Goal: Task Accomplishment & Management: Manage account settings

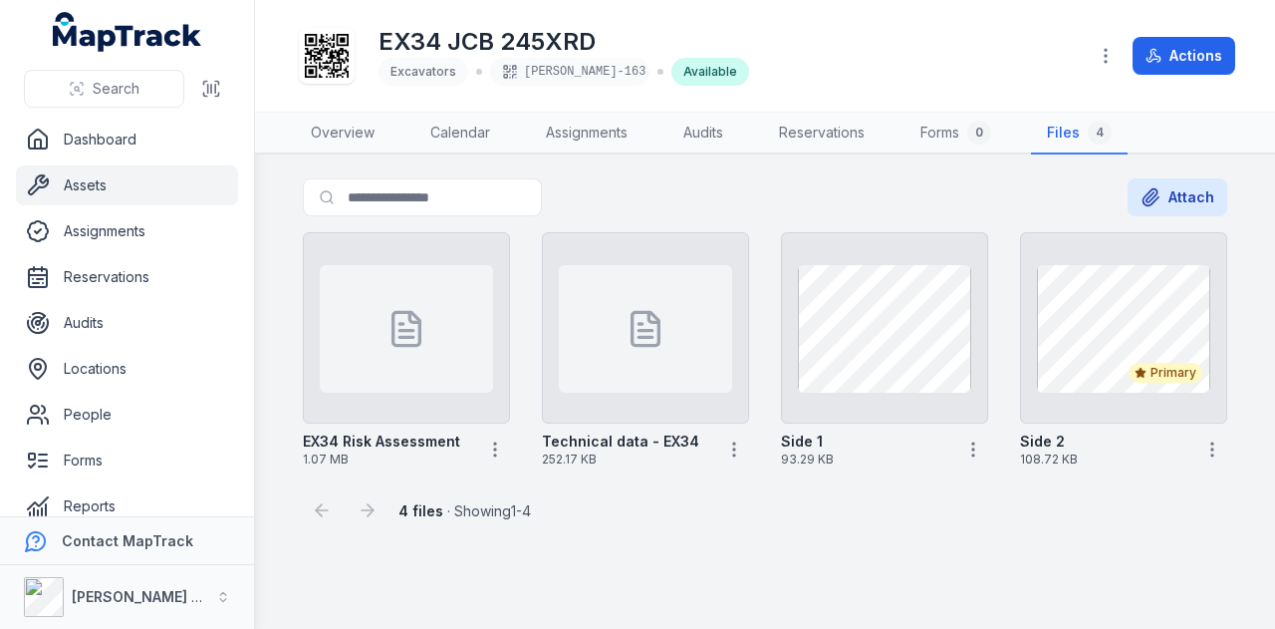
click at [193, 196] on link "Assets" at bounding box center [127, 185] width 222 height 40
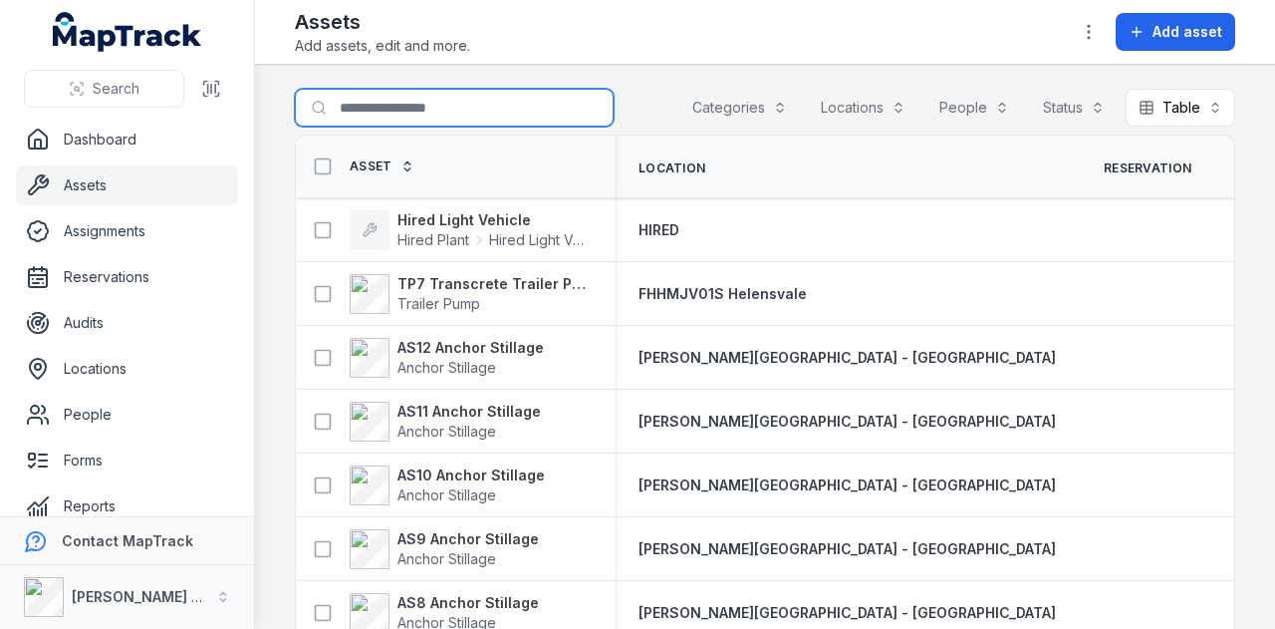
click at [435, 108] on input "Search for assets" at bounding box center [454, 108] width 319 height 38
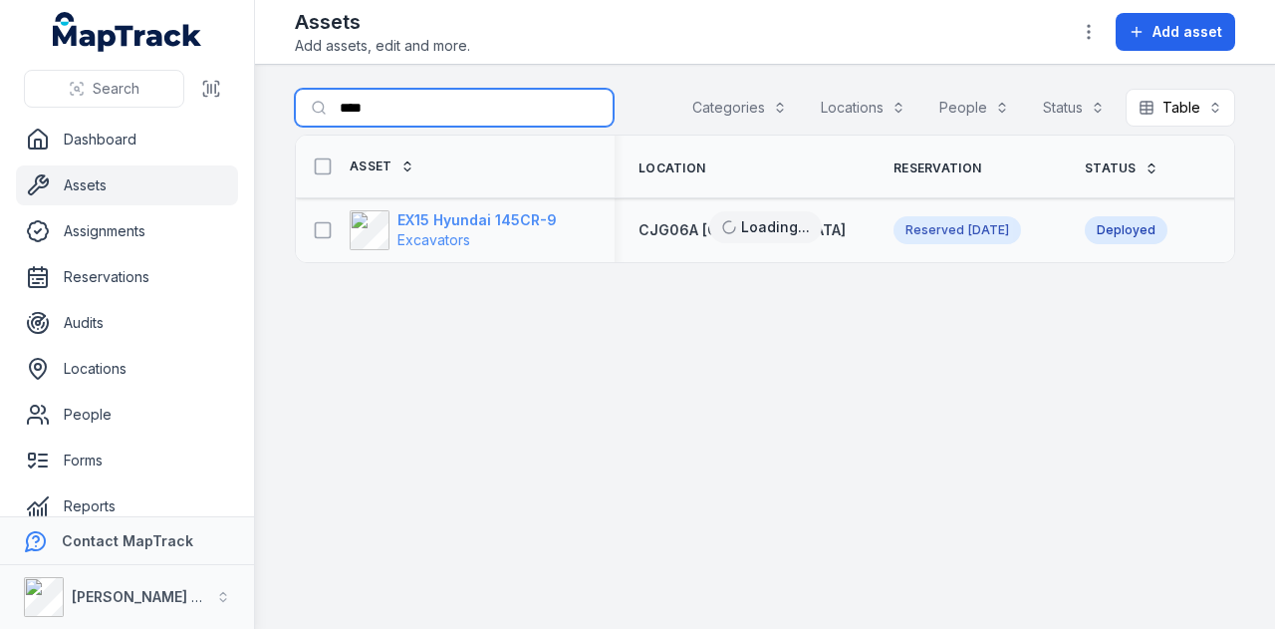
type input "****"
click at [448, 210] on strong "EX15 Hyundai 145CR-9" at bounding box center [477, 220] width 159 height 20
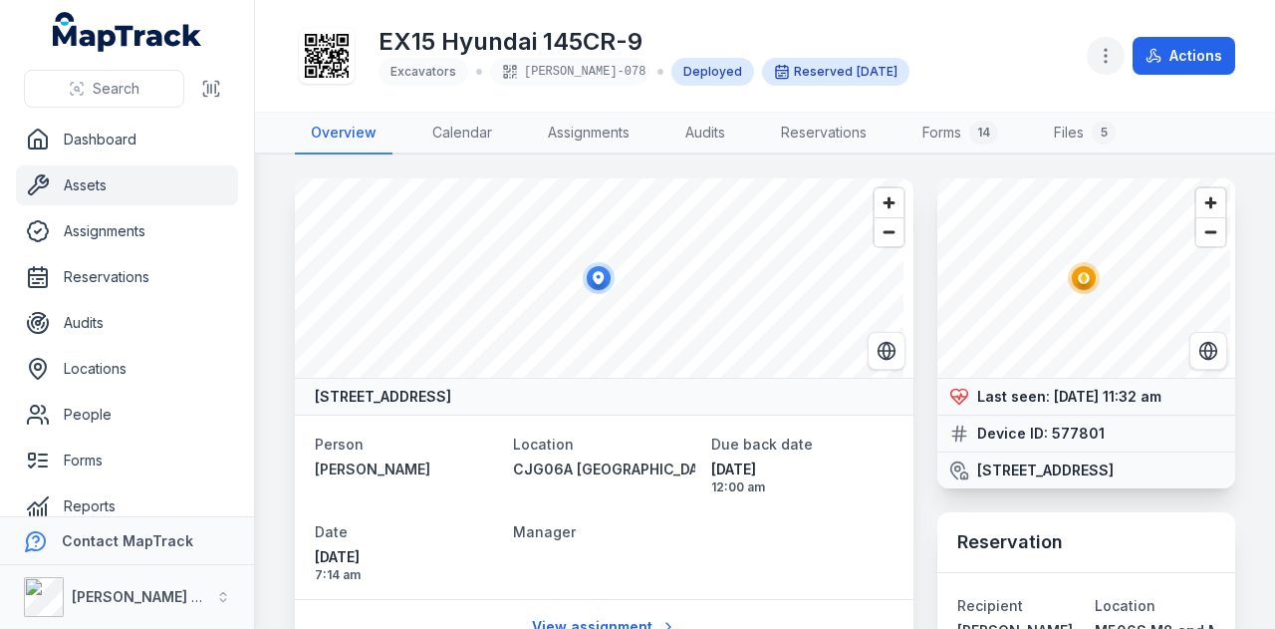
click at [1110, 56] on icon "button" at bounding box center [1106, 56] width 20 height 20
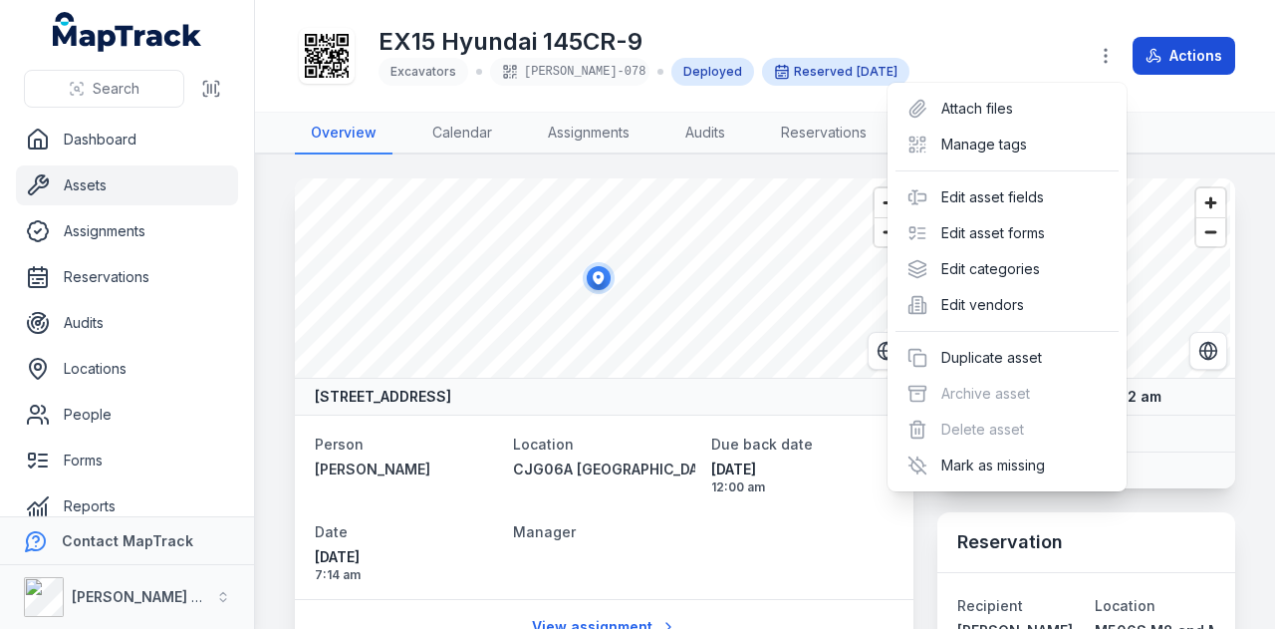
drag, startPoint x: 1023, startPoint y: 37, endPoint x: 1171, endPoint y: 52, distance: 148.2
click at [1028, 36] on div "EX15 Hyundai 145CR-9 Excavators [PERSON_NAME]-078 Deployed Reserved [DATE] Acti…" at bounding box center [765, 56] width 941 height 96
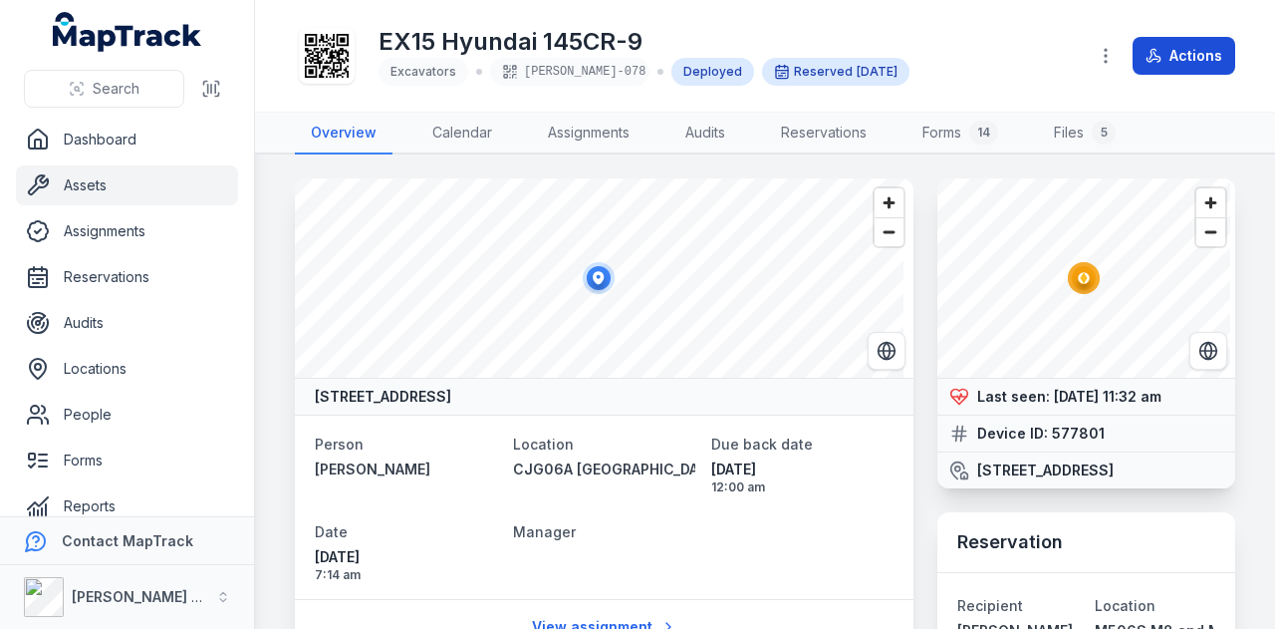
click at [1197, 62] on button "Actions" at bounding box center [1184, 56] width 103 height 38
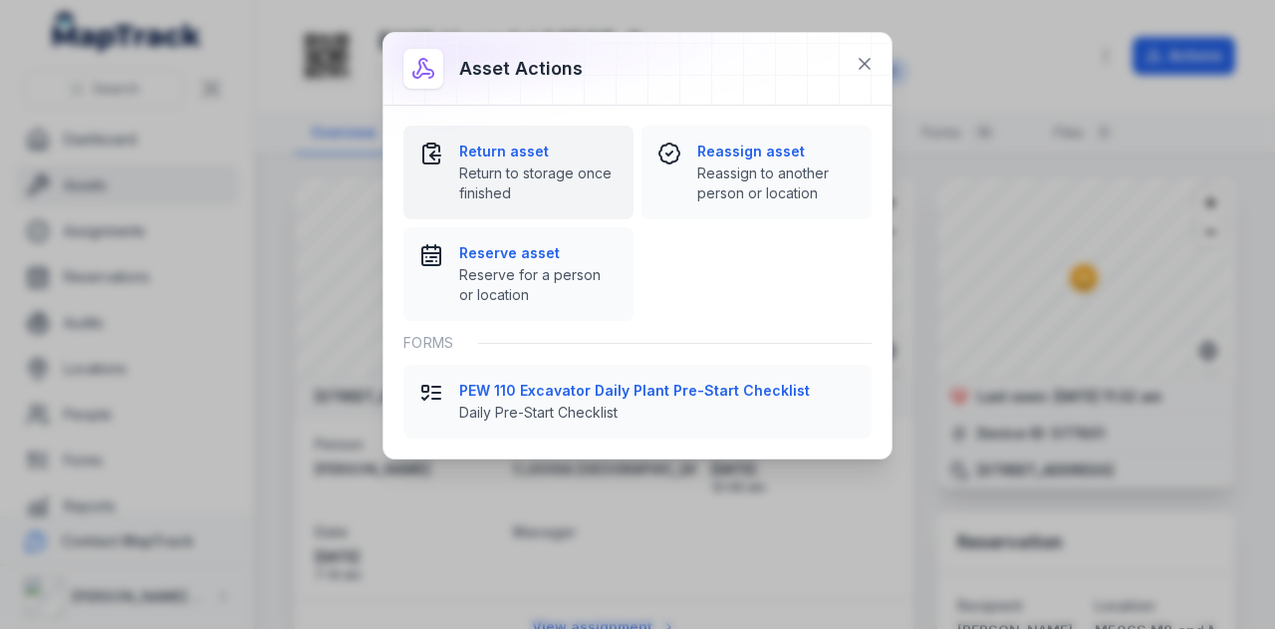
click at [524, 149] on strong "Return asset" at bounding box center [538, 151] width 158 height 20
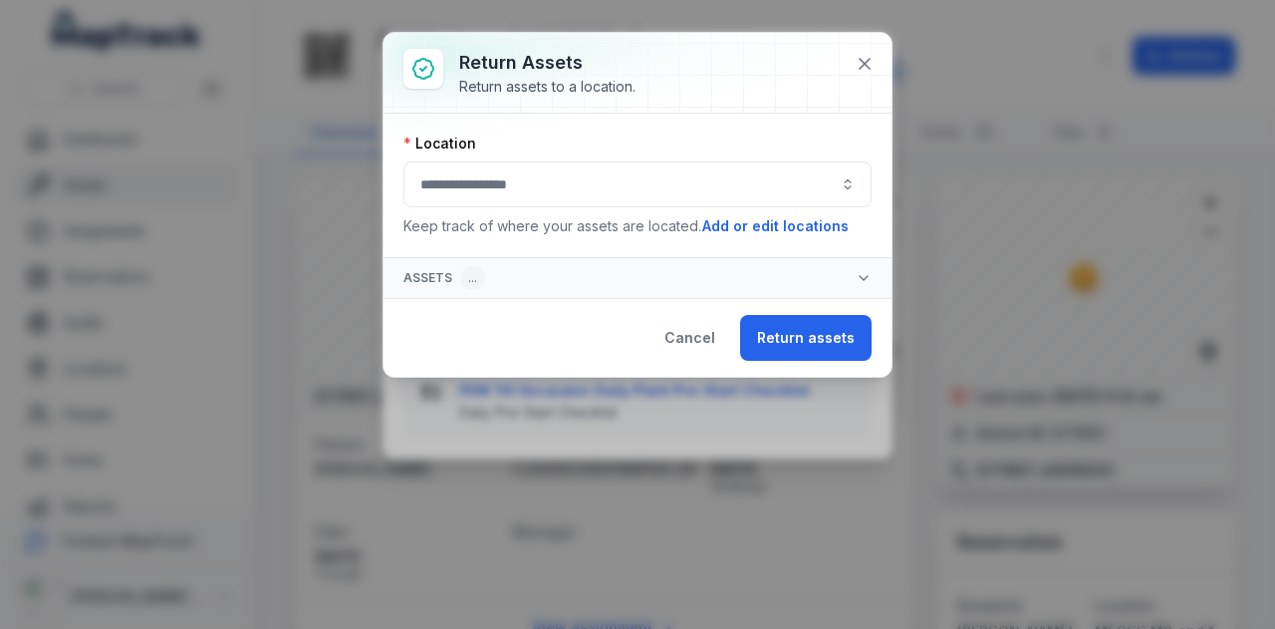
drag, startPoint x: 576, startPoint y: 203, endPoint x: 578, endPoint y: 192, distance: 11.1
click at [576, 202] on div at bounding box center [638, 184] width 468 height 46
click at [578, 187] on button "button" at bounding box center [638, 184] width 468 height 46
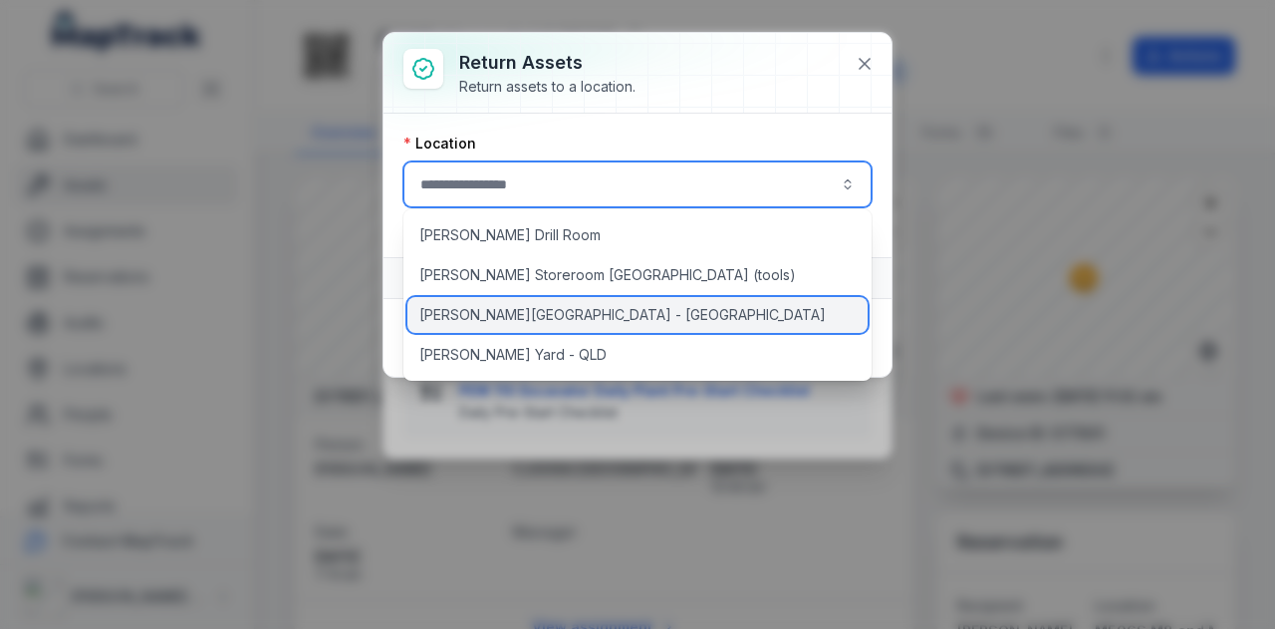
click at [577, 308] on div "[PERSON_NAME][GEOGRAPHIC_DATA] - [GEOGRAPHIC_DATA]" at bounding box center [638, 315] width 461 height 36
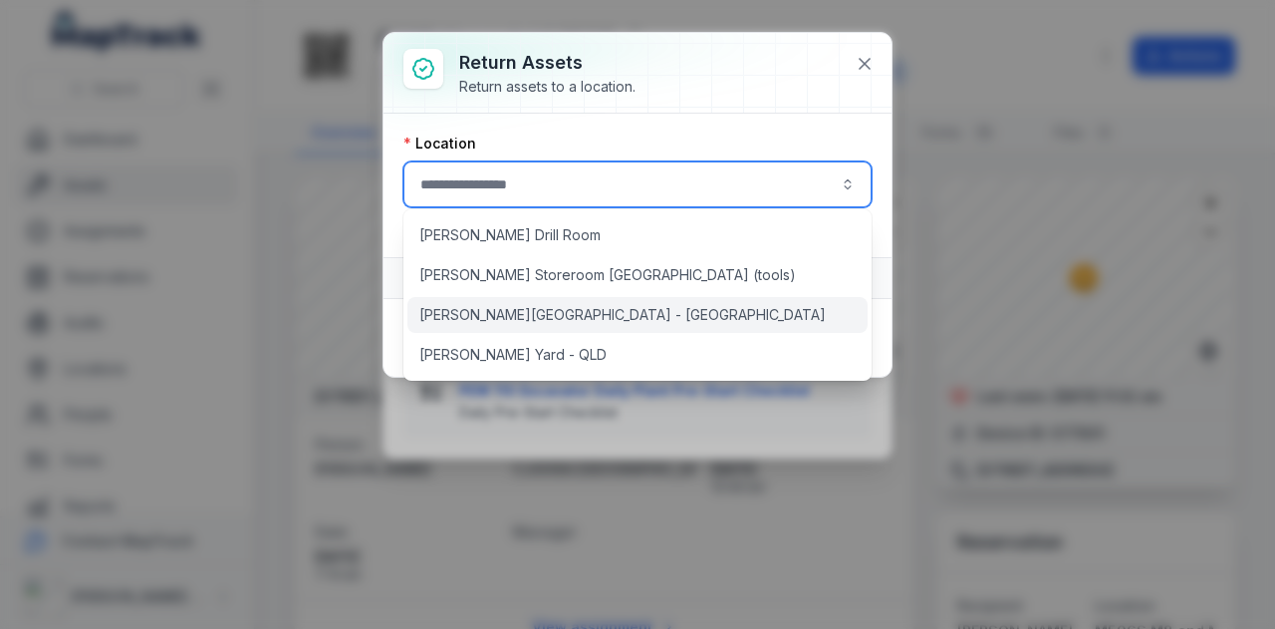
type input "**********"
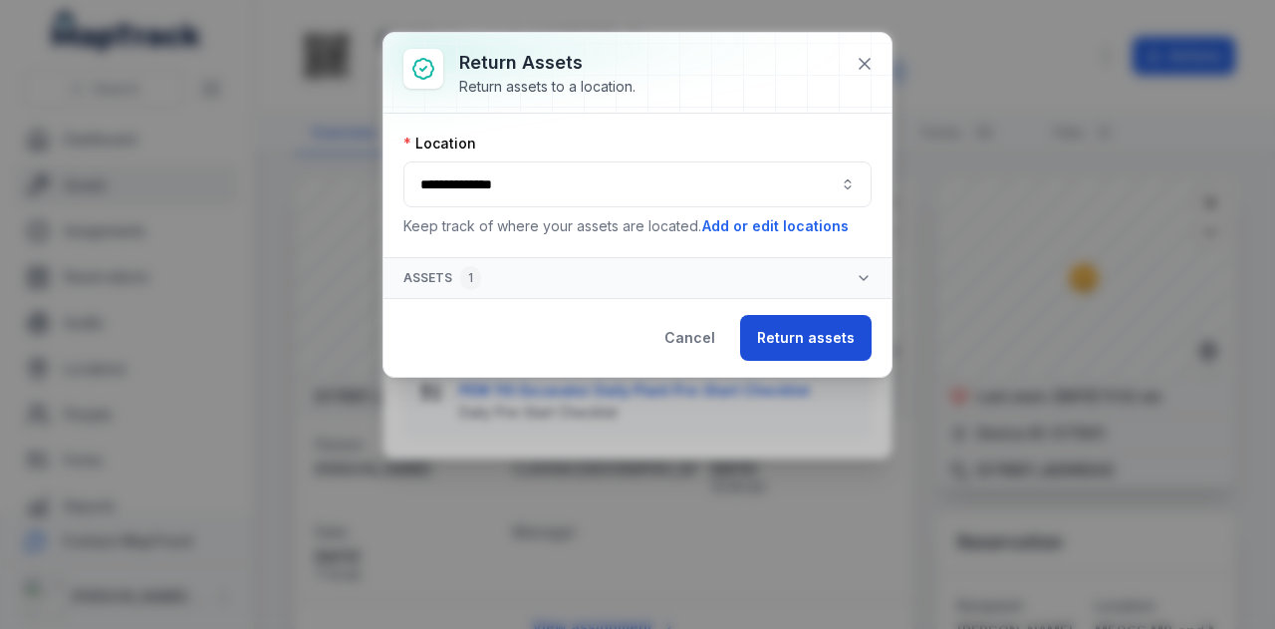
click at [813, 343] on button "Return assets" at bounding box center [806, 338] width 132 height 46
